Goal: Task Accomplishment & Management: Manage account settings

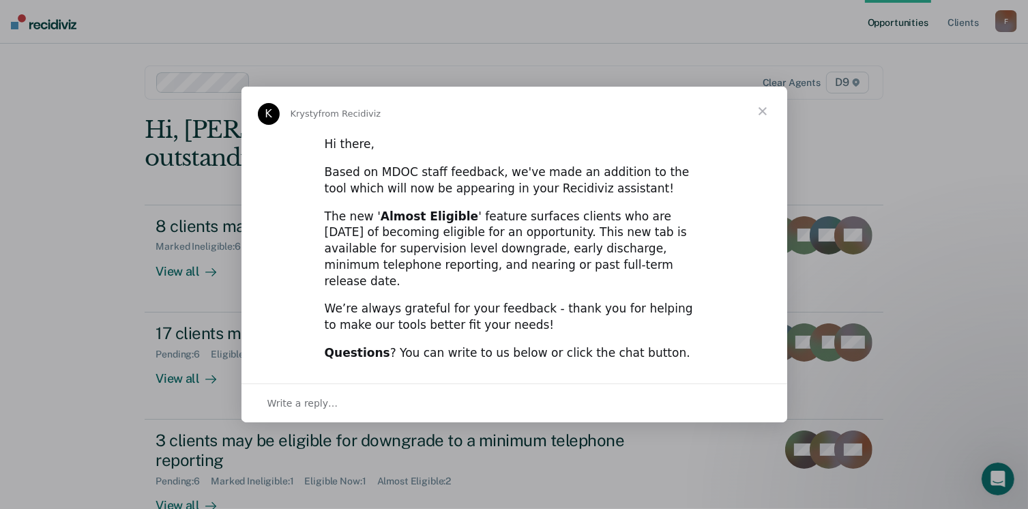
click at [936, 113] on div "Intercom messenger" at bounding box center [514, 254] width 1028 height 509
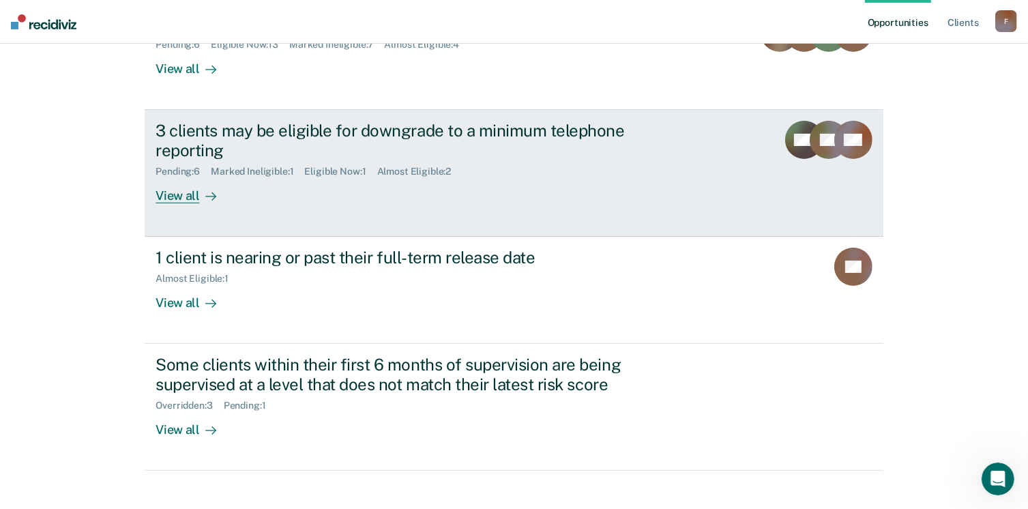
scroll to position [325, 0]
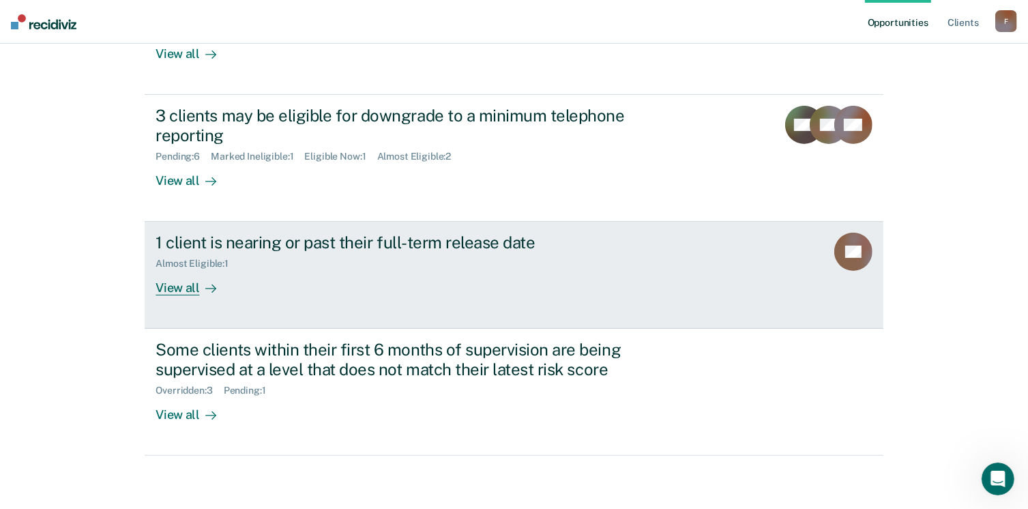
click at [181, 287] on div "View all" at bounding box center [193, 282] width 76 height 27
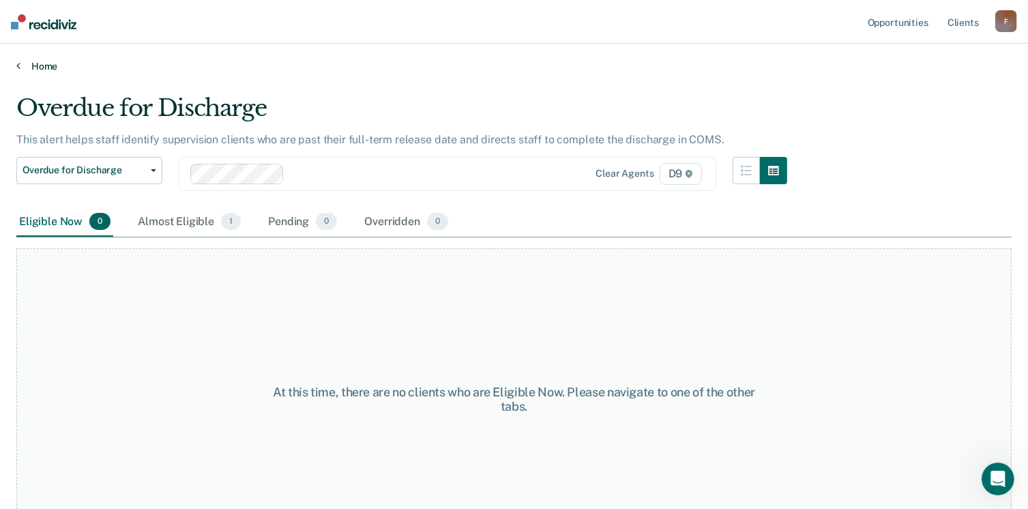
click at [41, 63] on link "Home" at bounding box center [513, 66] width 995 height 12
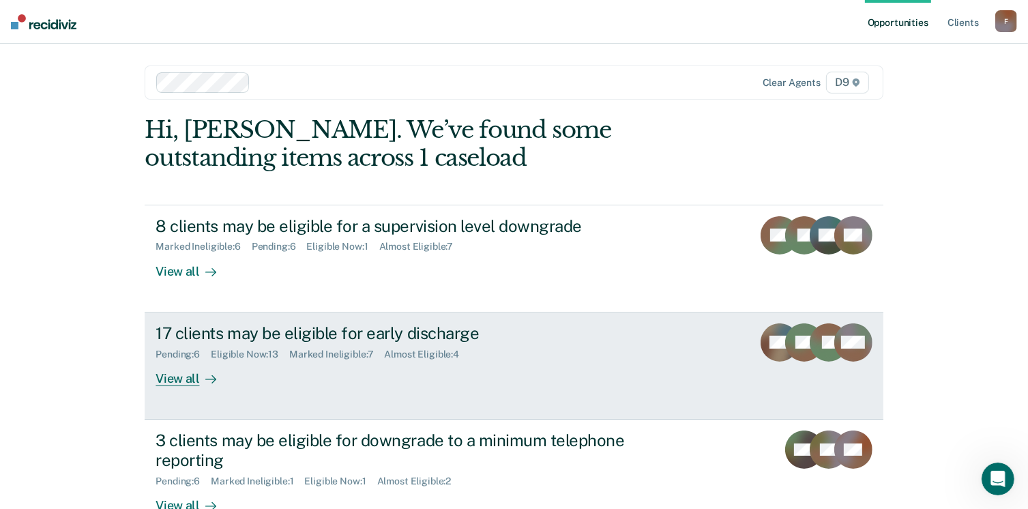
scroll to position [205, 0]
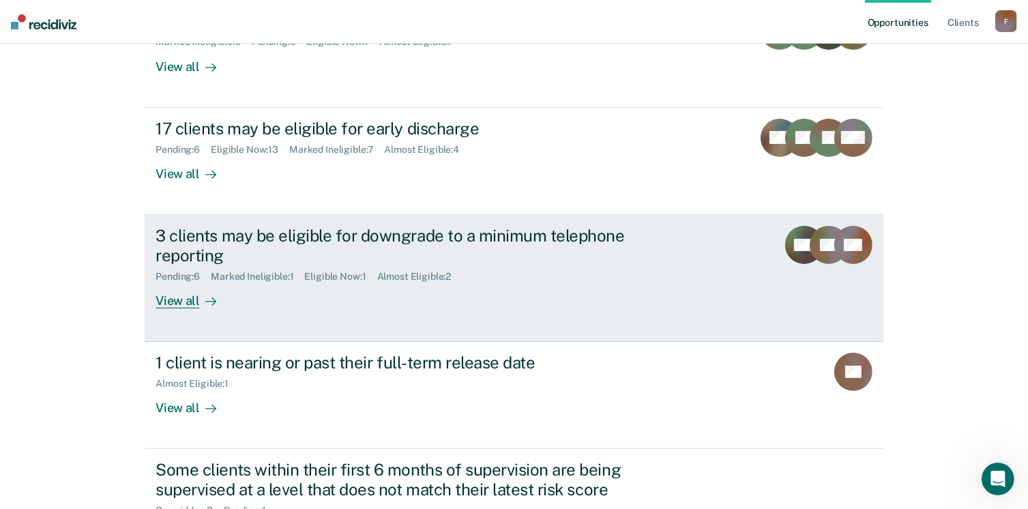
click at [172, 299] on div "View all" at bounding box center [193, 295] width 76 height 27
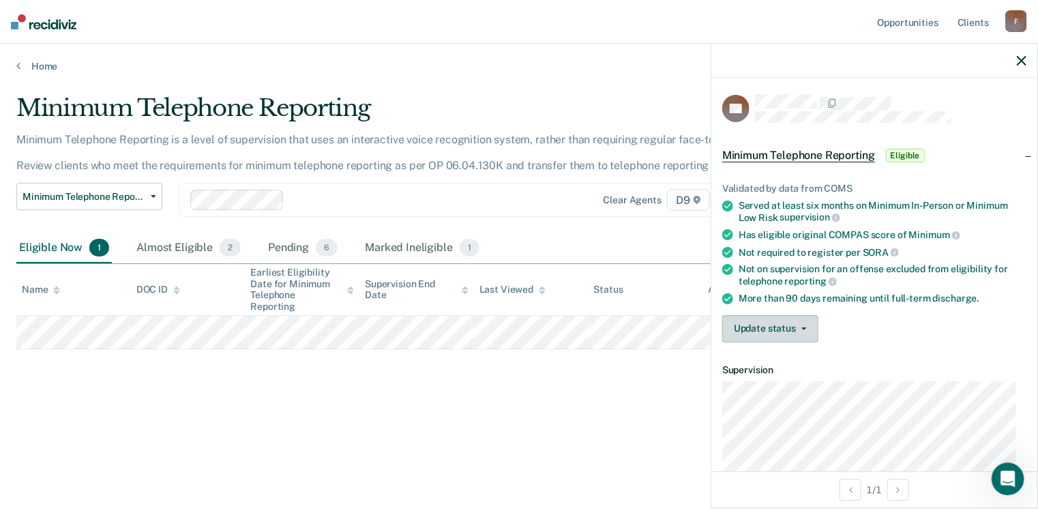
click at [783, 325] on button "Update status" at bounding box center [770, 328] width 96 height 27
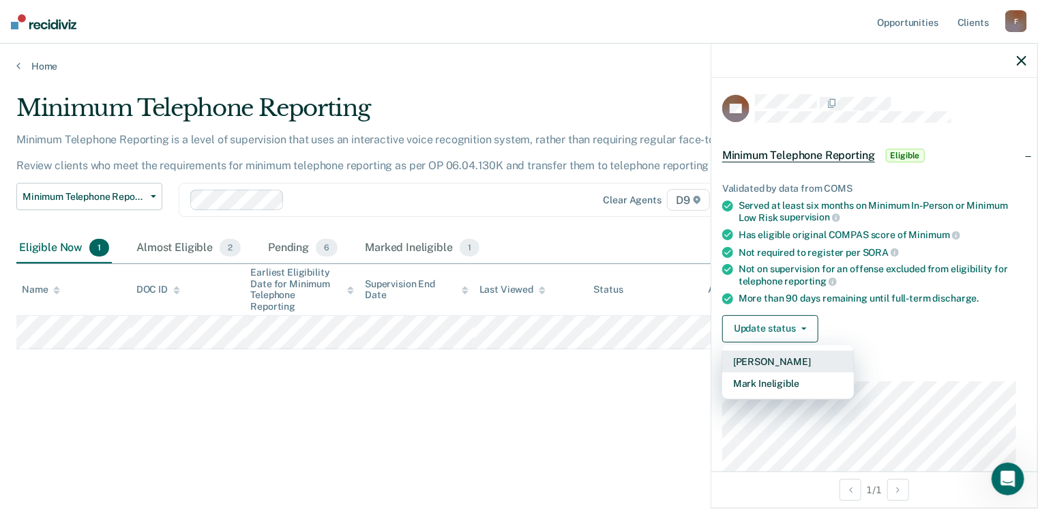
click at [777, 355] on button "[PERSON_NAME]" at bounding box center [788, 362] width 132 height 22
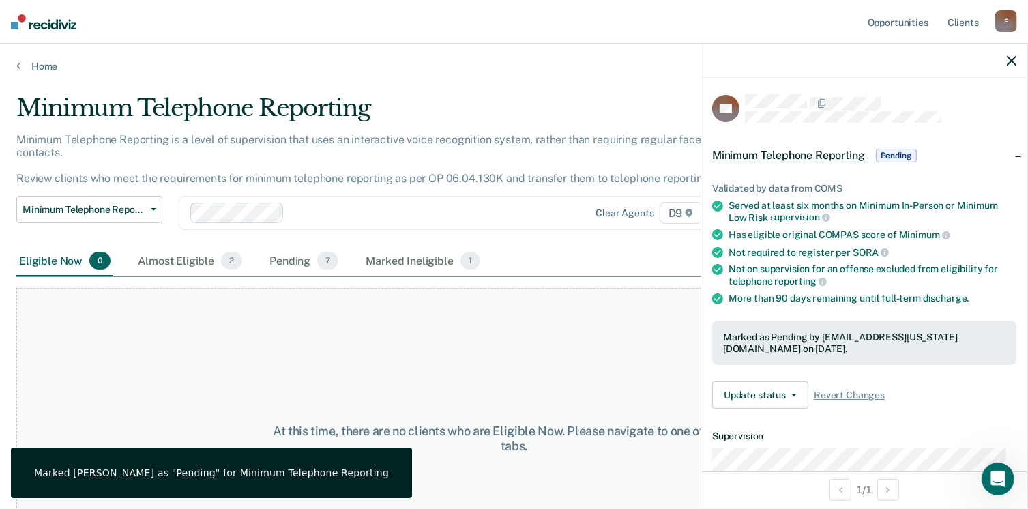
click at [1013, 60] on icon "button" at bounding box center [1012, 61] width 10 height 10
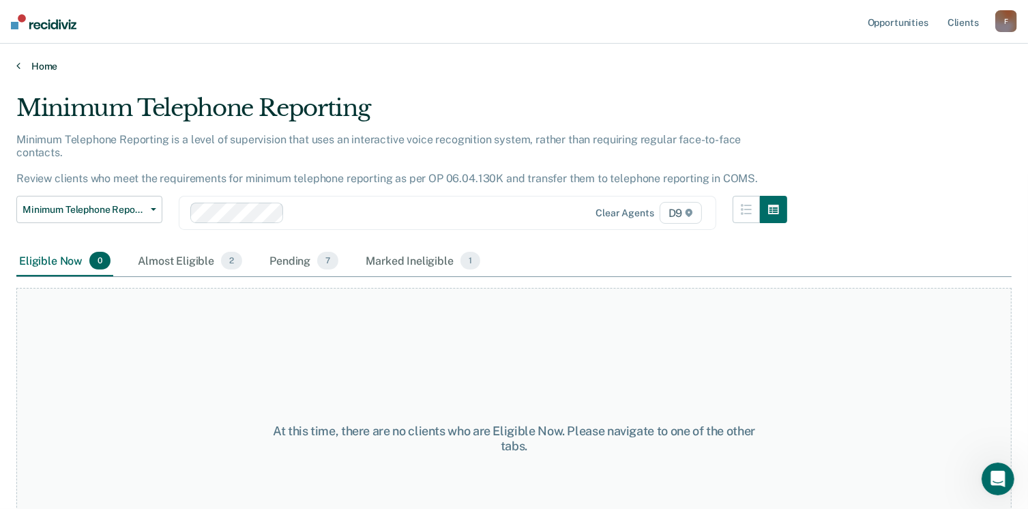
click at [36, 63] on link "Home" at bounding box center [513, 66] width 995 height 12
